Goal: Find specific page/section: Find specific page/section

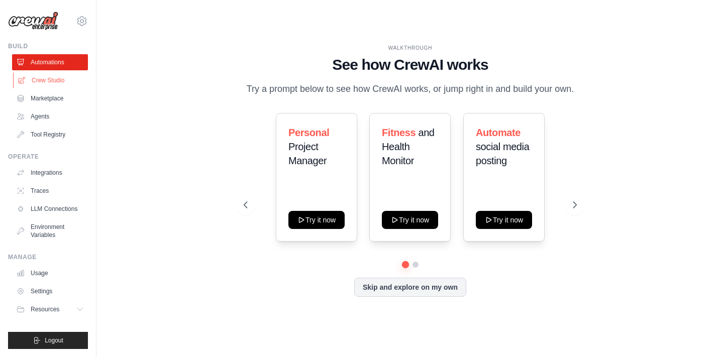
click at [45, 82] on link "Crew Studio" at bounding box center [51, 80] width 76 height 16
click at [59, 85] on link "Crew Studio" at bounding box center [51, 80] width 76 height 16
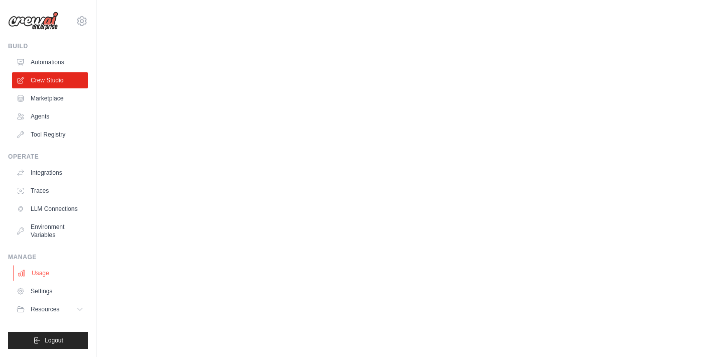
click at [53, 275] on link "Usage" at bounding box center [51, 273] width 76 height 16
